Goal: Check status: Check status

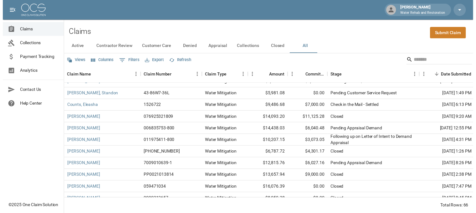
scroll to position [157, 0]
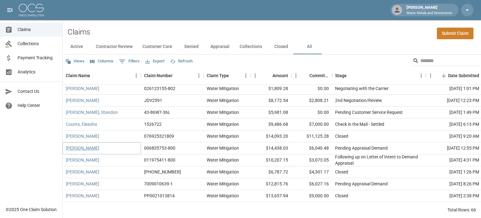
click at [80, 148] on link "[PERSON_NAME]" at bounding box center [82, 148] width 33 height 6
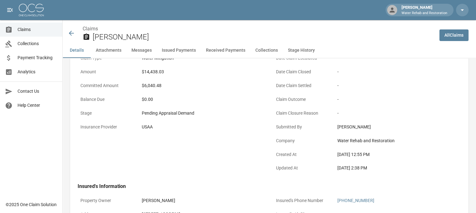
scroll to position [94, 0]
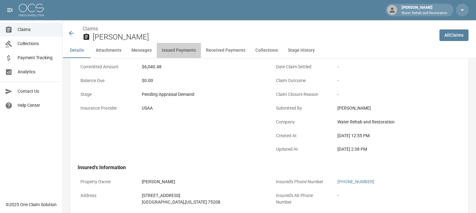
click at [184, 49] on button "Issued Payments" at bounding box center [179, 50] width 44 height 15
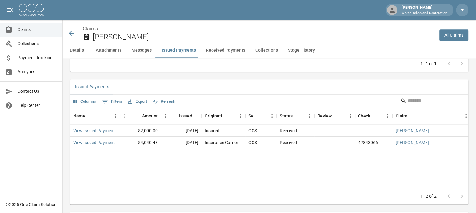
scroll to position [722, 0]
click at [100, 131] on link "View Issued Payment" at bounding box center [94, 130] width 42 height 6
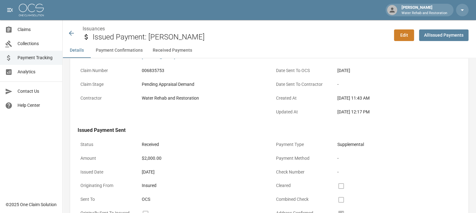
scroll to position [94, 0]
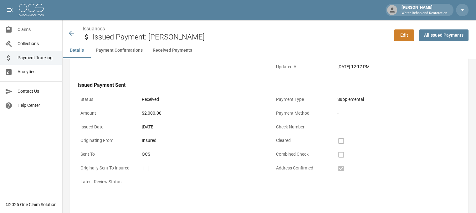
click at [74, 32] on icon at bounding box center [72, 33] width 8 height 8
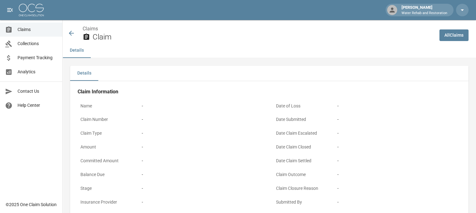
click at [74, 32] on icon at bounding box center [72, 33] width 8 height 8
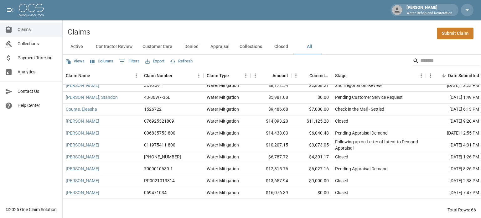
scroll to position [188, 0]
